Goal: Information Seeking & Learning: Learn about a topic

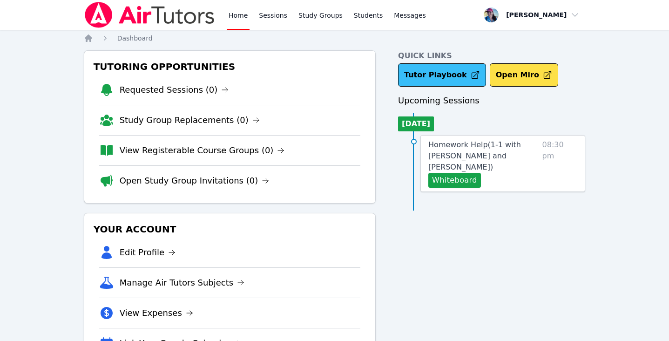
click at [448, 80] on link "Tutor Playbook" at bounding box center [442, 74] width 88 height 23
click at [239, 20] on link "Home" at bounding box center [238, 15] width 23 height 30
click at [273, 18] on link "Sessions" at bounding box center [273, 15] width 32 height 30
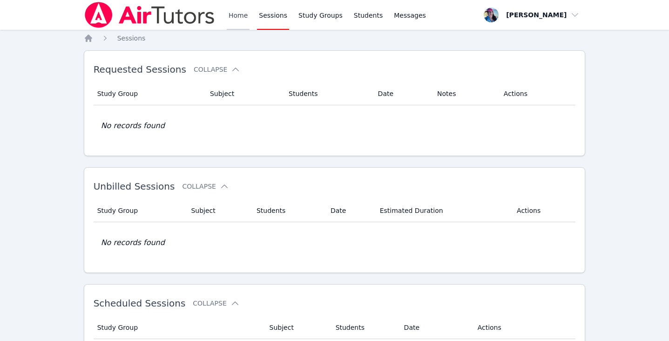
click at [238, 21] on link "Home" at bounding box center [238, 15] width 23 height 30
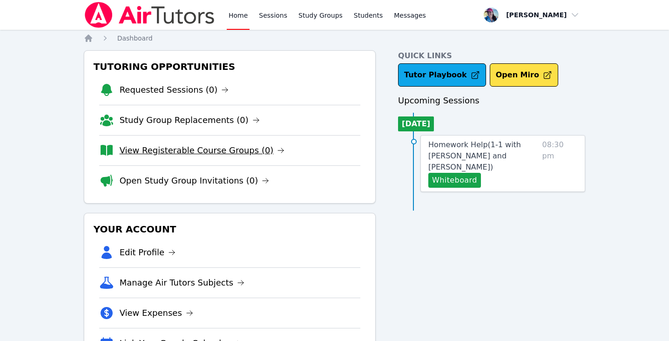
click at [228, 150] on link "View Registerable Course Groups (0)" at bounding box center [202, 150] width 165 height 13
click at [211, 155] on link "View Registerable Course Groups (0)" at bounding box center [202, 150] width 165 height 13
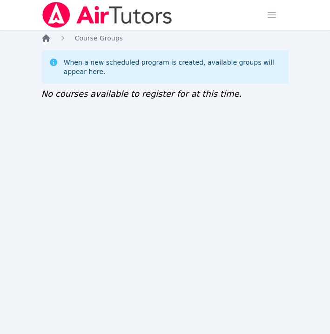
click at [48, 38] on icon "Breadcrumb" at bounding box center [45, 37] width 7 height 7
